Goal: Find contact information: Find contact information

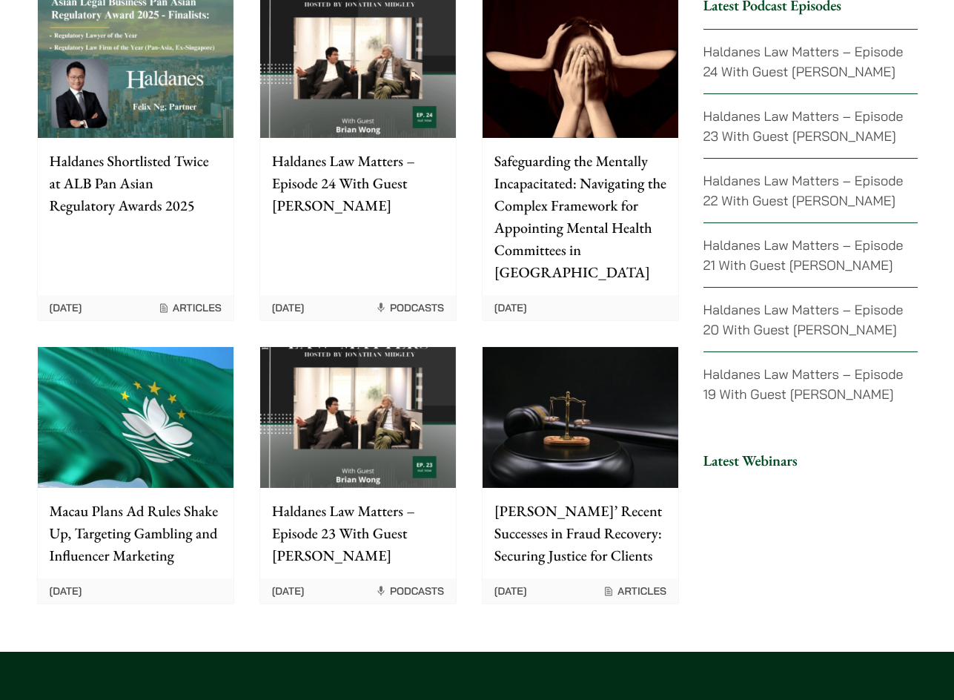
scroll to position [3745, 0]
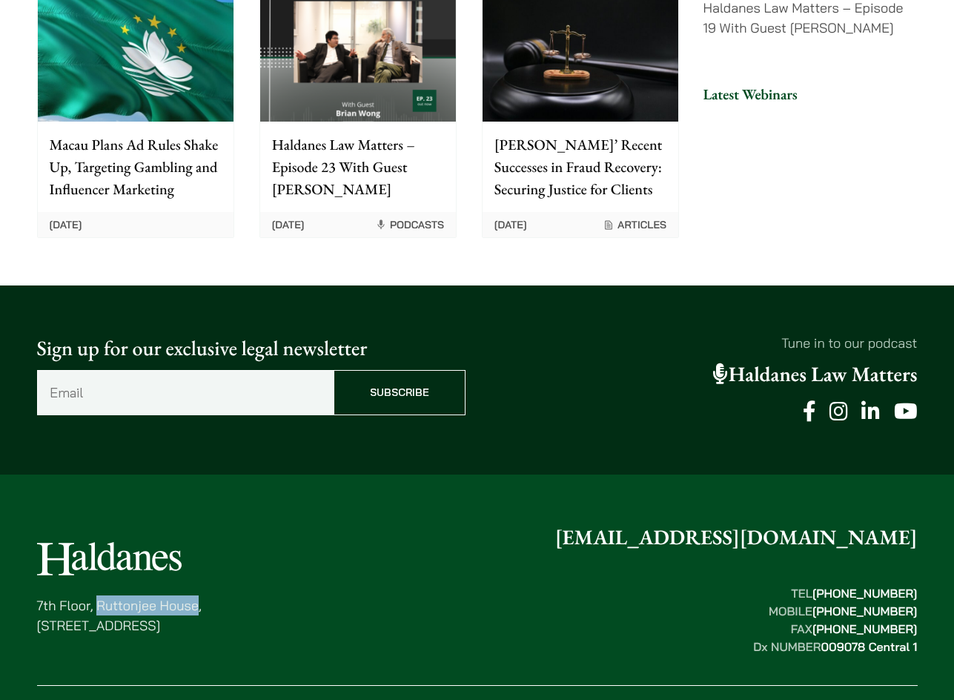
drag, startPoint x: 99, startPoint y: 503, endPoint x: 195, endPoint y: 506, distance: 96.4
click at [195, 595] on p "7th Floor, Ruttonjee House, 11 Duddell Street, Central, Hong Kong" at bounding box center [119, 615] width 165 height 40
copy p "Ruttonjee House"
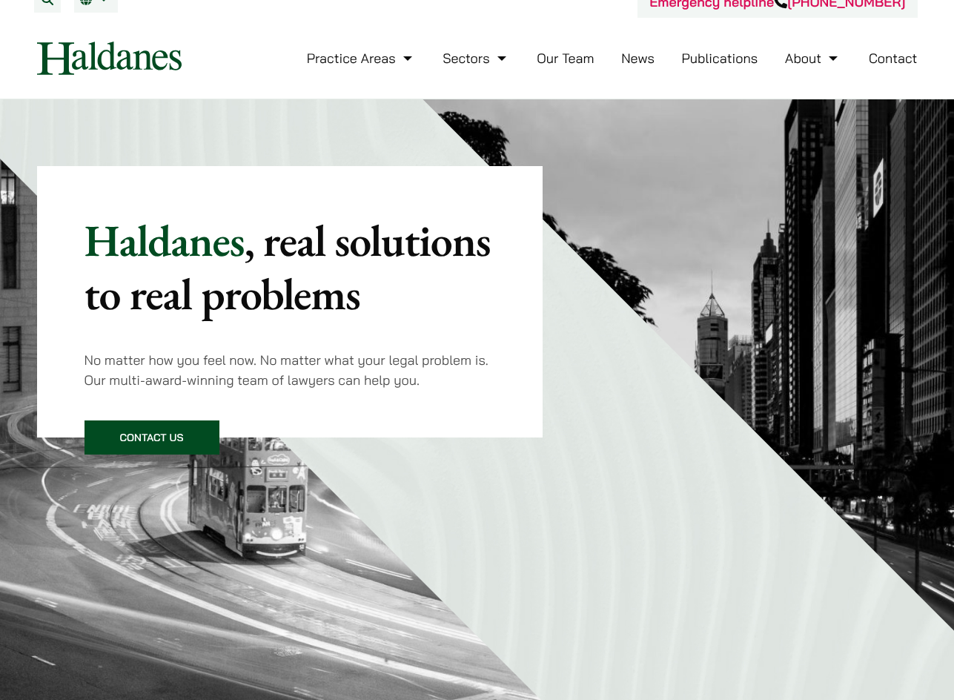
scroll to position [0, 0]
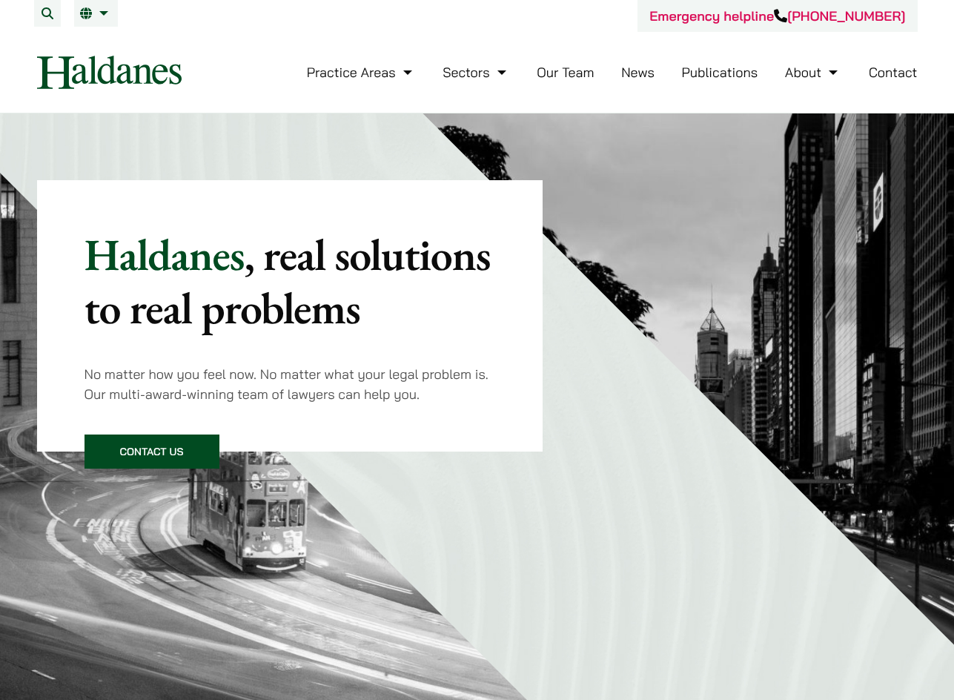
click at [565, 65] on link "Our Team" at bounding box center [565, 72] width 57 height 17
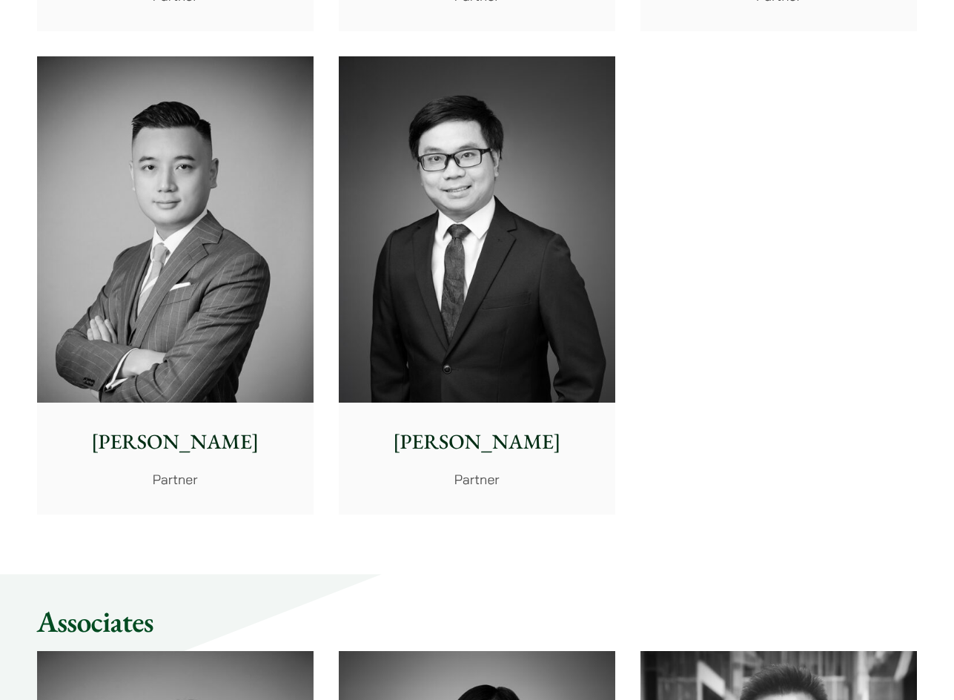
scroll to position [3261, 0]
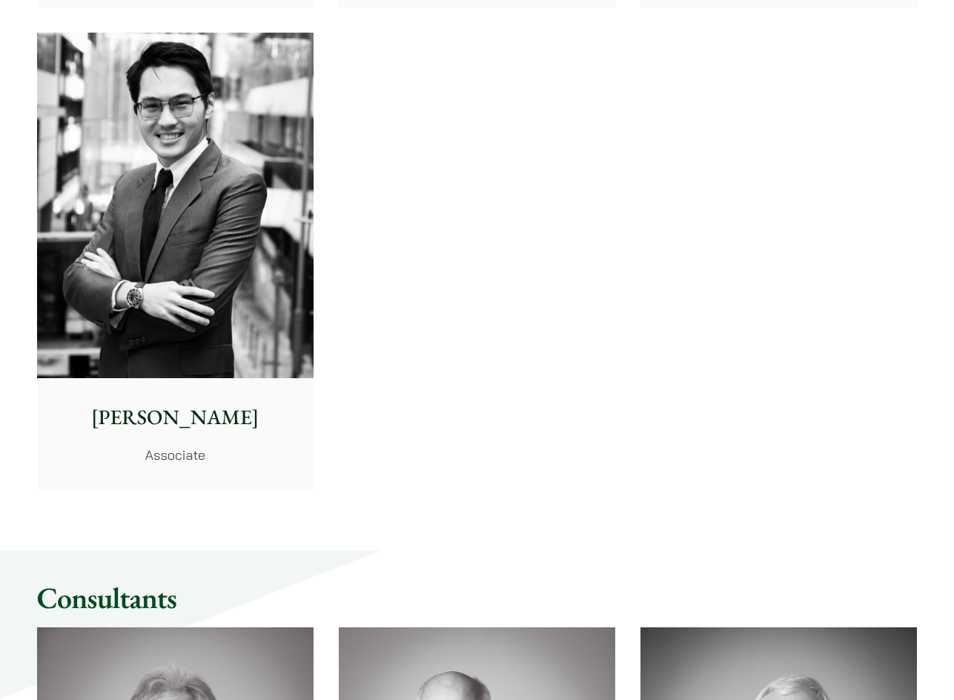
scroll to position [6152, 0]
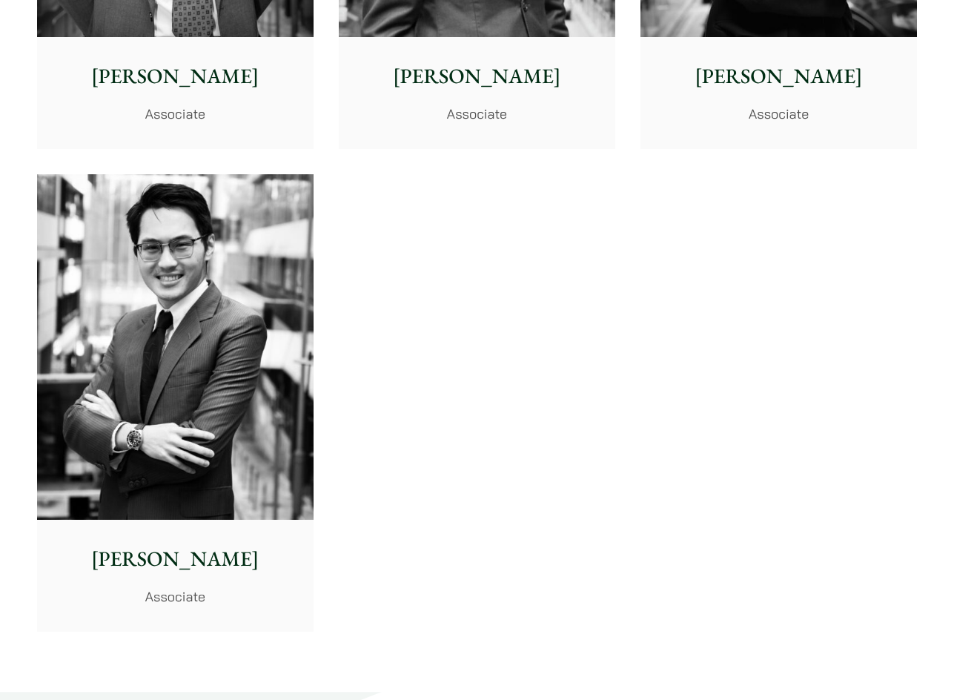
click at [221, 386] on img at bounding box center [175, 347] width 276 height 346
click at [230, 310] on img at bounding box center [175, 347] width 276 height 346
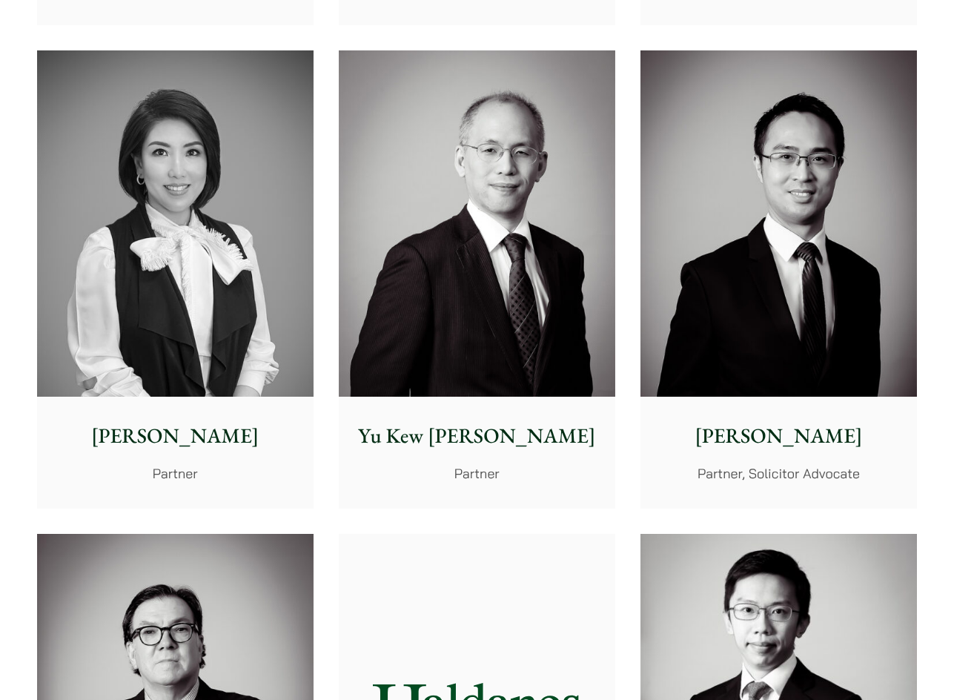
scroll to position [1334, 0]
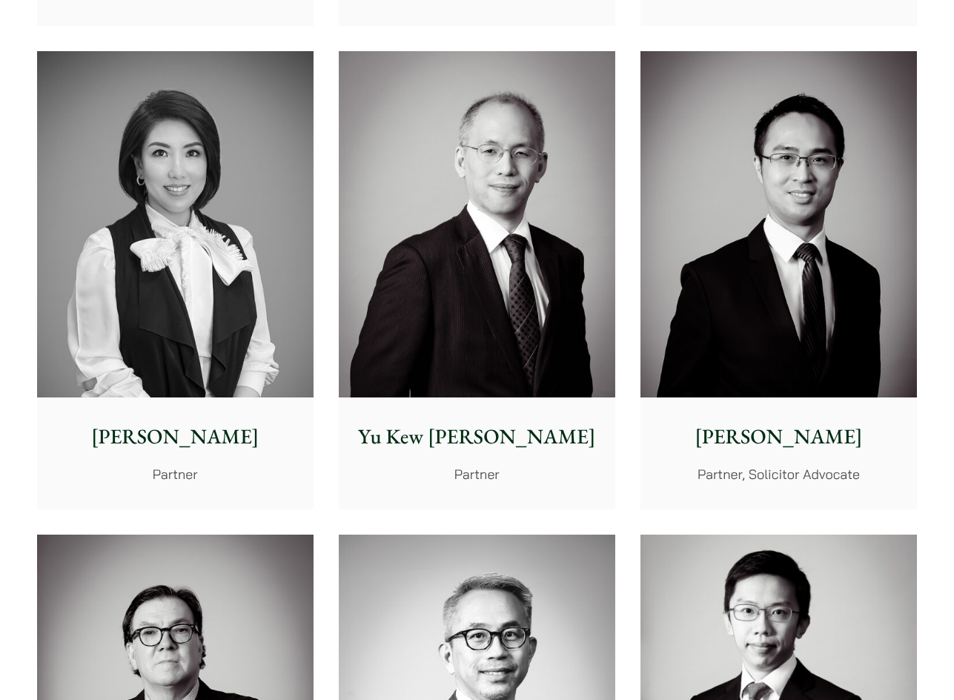
click at [173, 209] on img at bounding box center [175, 224] width 276 height 346
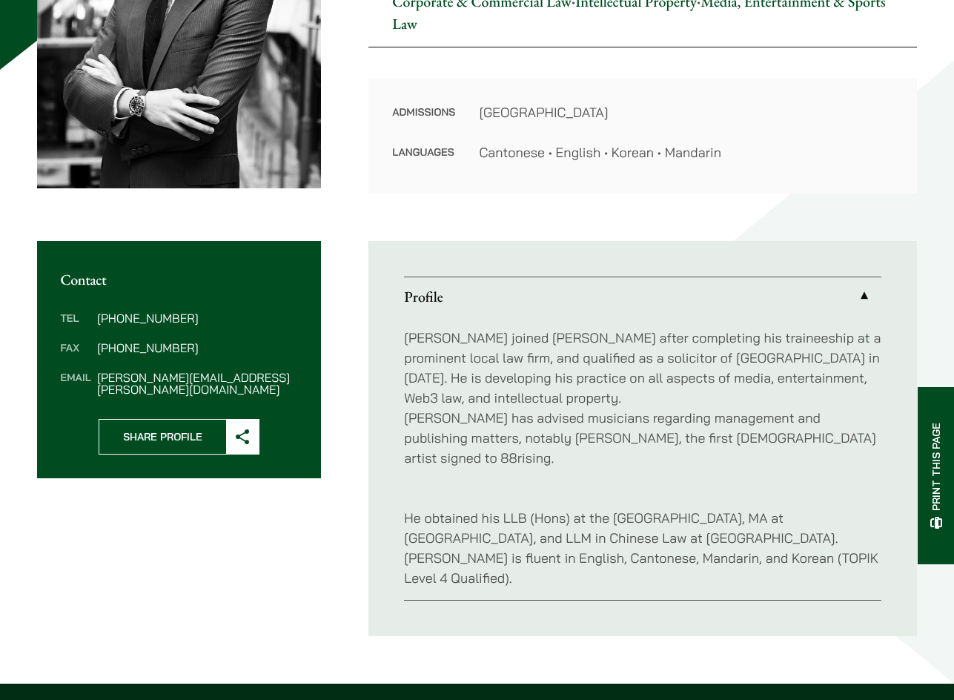
scroll to position [371, 0]
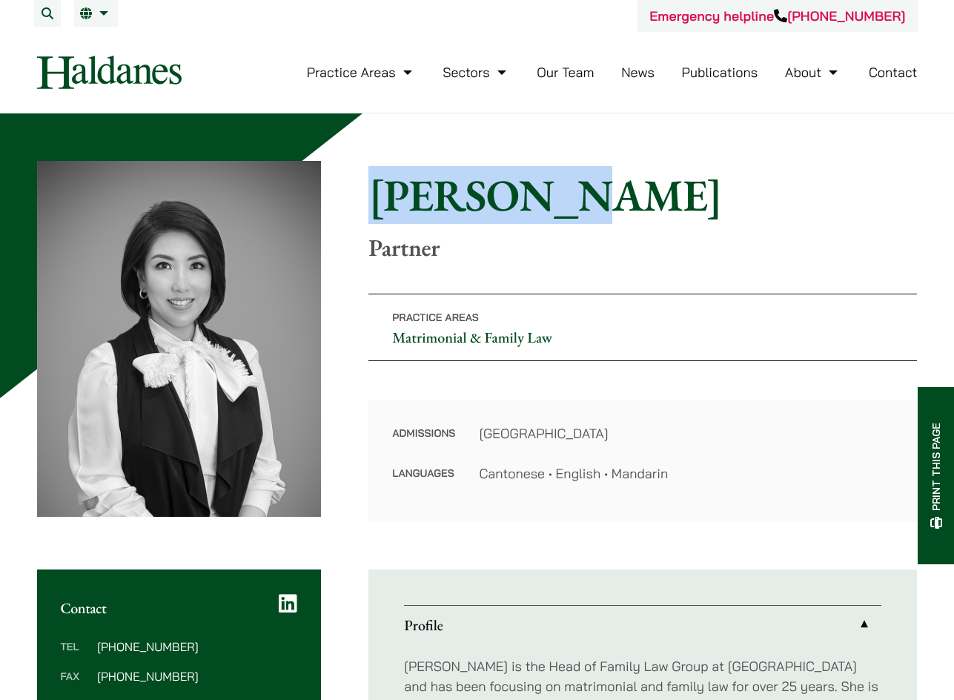
drag, startPoint x: 519, startPoint y: 196, endPoint x: 357, endPoint y: 182, distance: 163.0
click at [357, 182] on div "Home » Lawyers » [PERSON_NAME] [PERSON_NAME] Partner Practice Areas Matrimonial…" at bounding box center [477, 341] width 881 height 361
copy h1 "[PERSON_NAME]"
